Goal: Navigation & Orientation: Understand site structure

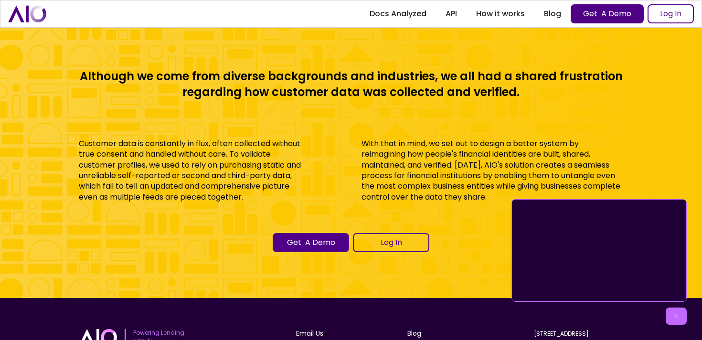
scroll to position [4116, 0]
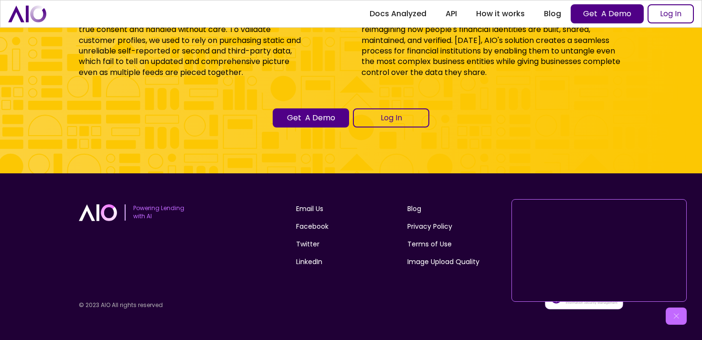
click at [678, 318] on img at bounding box center [676, 316] width 10 height 10
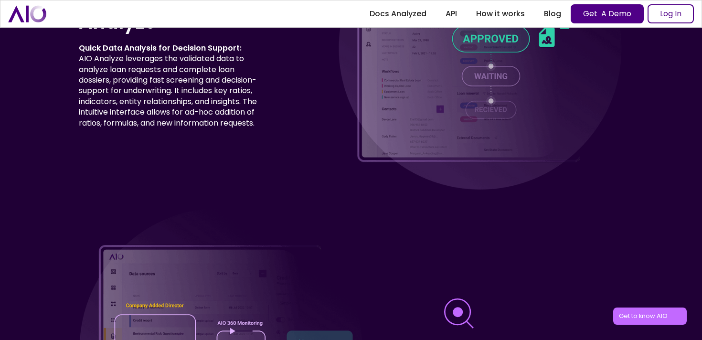
scroll to position [3219, 0]
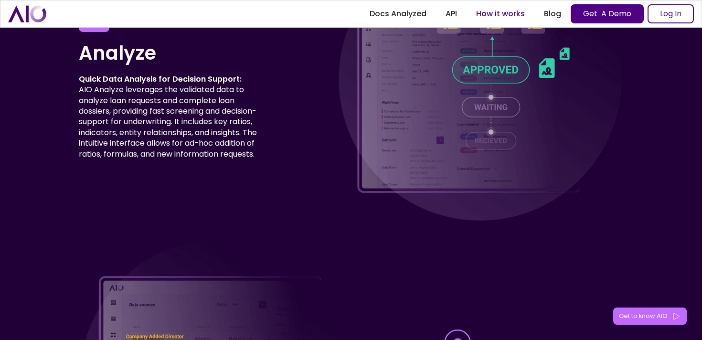
click at [511, 12] on link "How it works" at bounding box center [500, 13] width 68 height 17
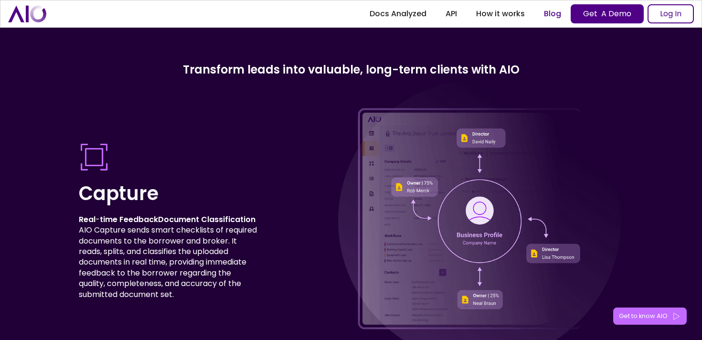
click at [550, 13] on link "Blog" at bounding box center [552, 13] width 36 height 17
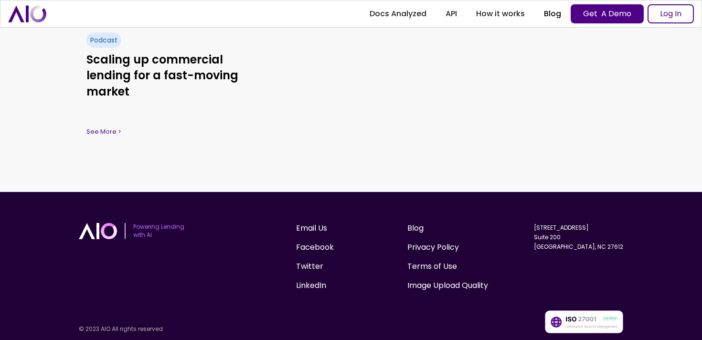
scroll to position [1166, 0]
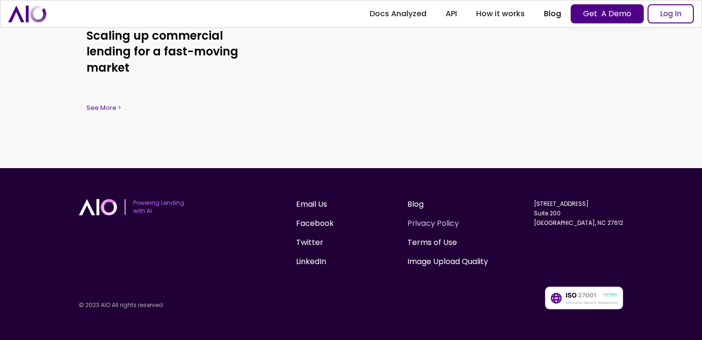
click at [428, 223] on link "Privacy Policy" at bounding box center [433, 223] width 52 height 11
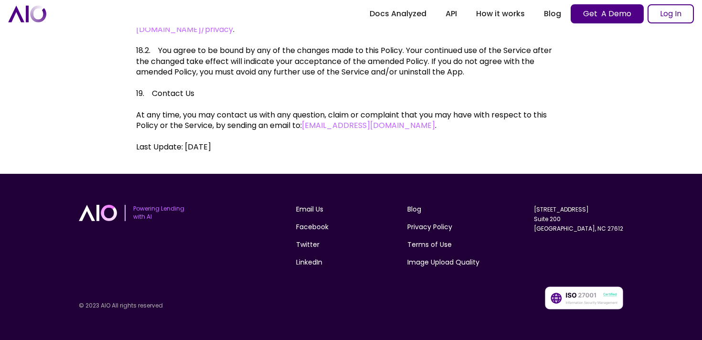
scroll to position [4052, 0]
click at [433, 244] on link "Terms of Use" at bounding box center [429, 245] width 44 height 10
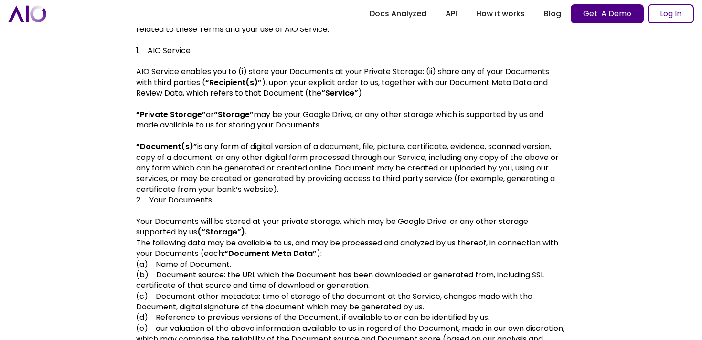
scroll to position [183, 0]
